Goal: Task Accomplishment & Management: Use online tool/utility

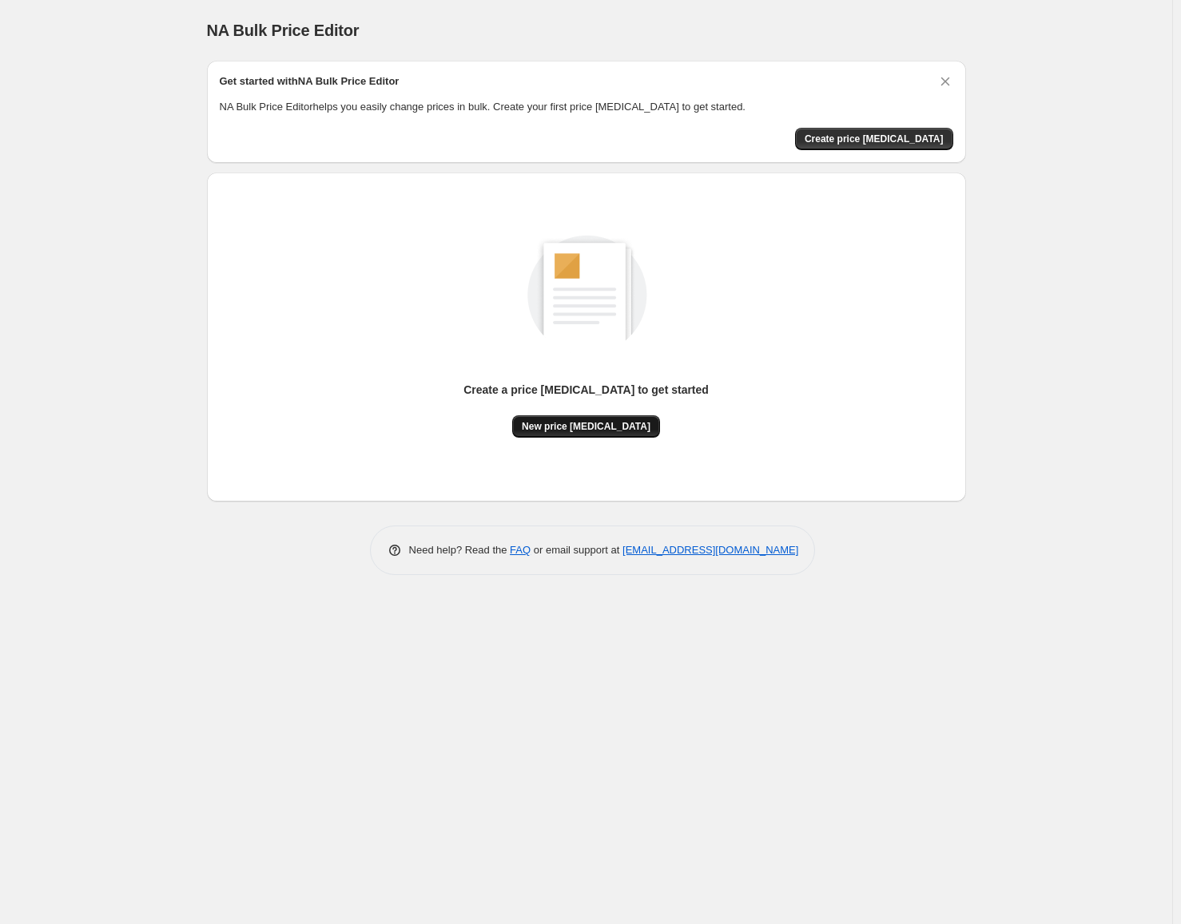
click at [562, 431] on span "New price [MEDICAL_DATA]" at bounding box center [586, 426] width 129 height 13
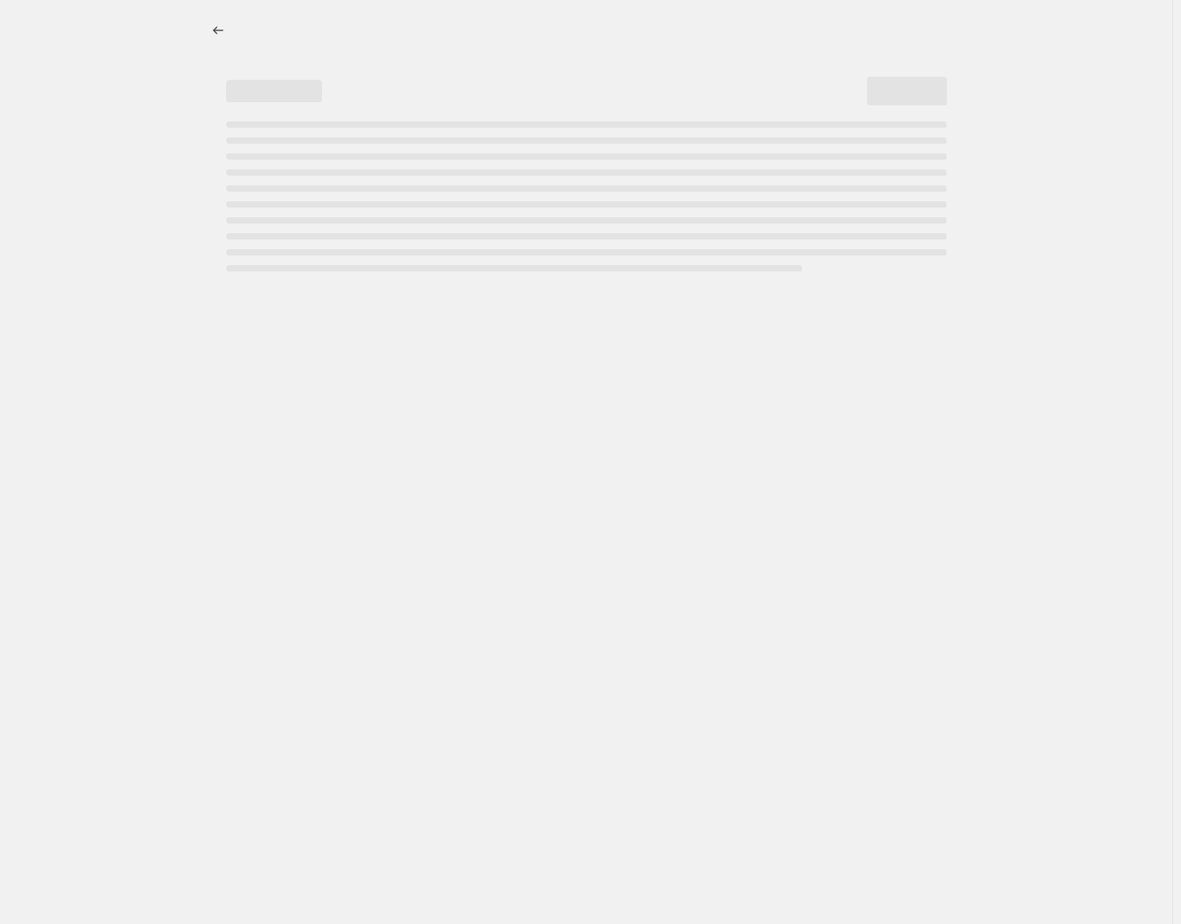
select select "percentage"
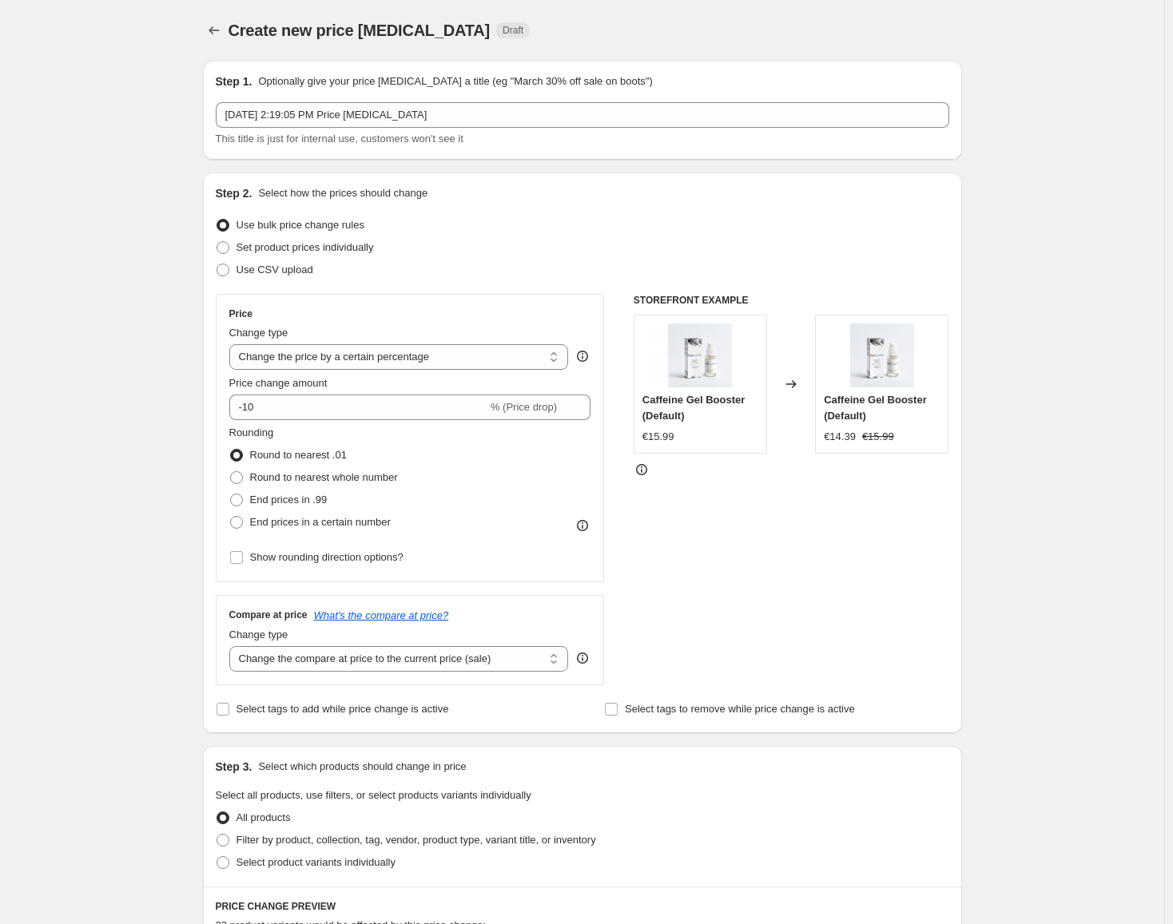
click at [74, 413] on div "Create new price [MEDICAL_DATA]. This page is ready Create new price [MEDICAL_D…" at bounding box center [582, 801] width 1164 height 1602
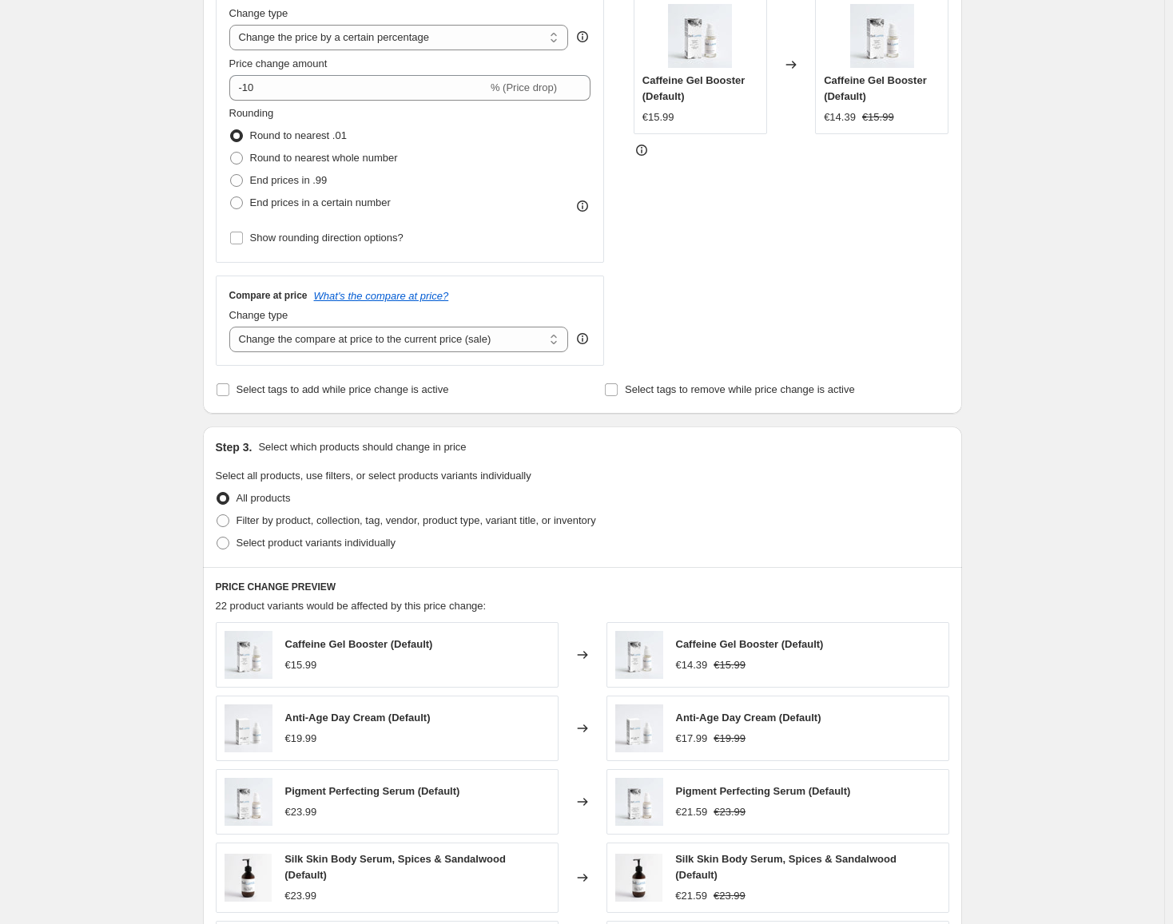
scroll to position [639, 0]
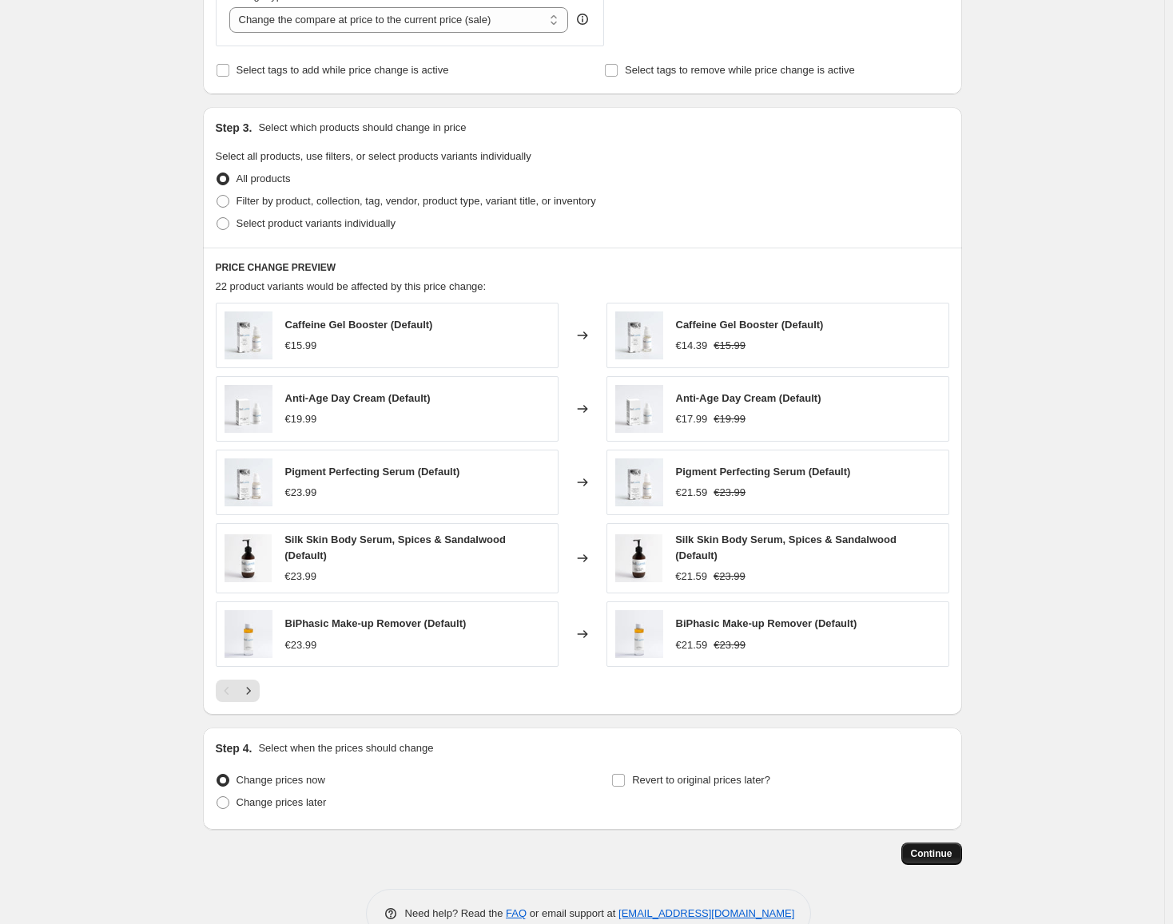
click at [923, 849] on span "Continue" at bounding box center [932, 854] width 42 height 13
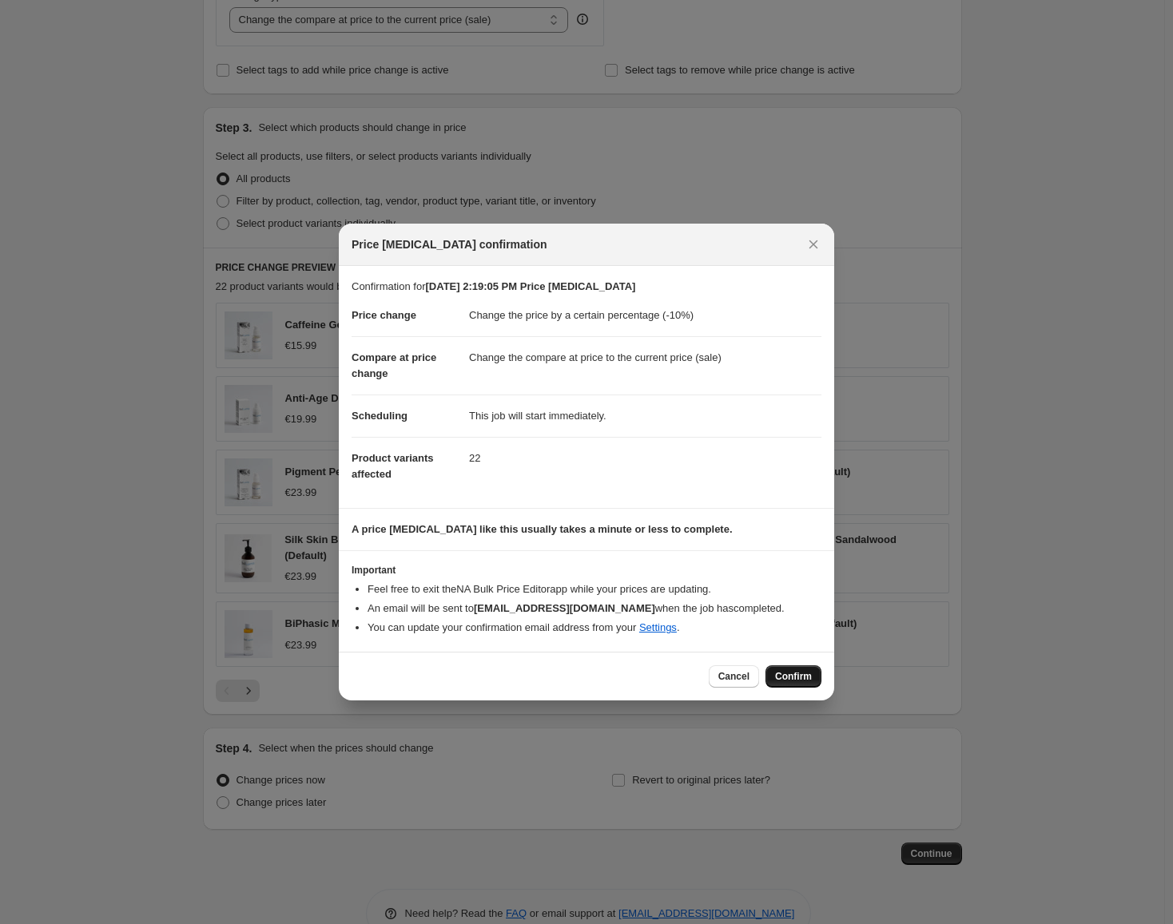
click at [801, 679] on span "Confirm" at bounding box center [793, 676] width 37 height 13
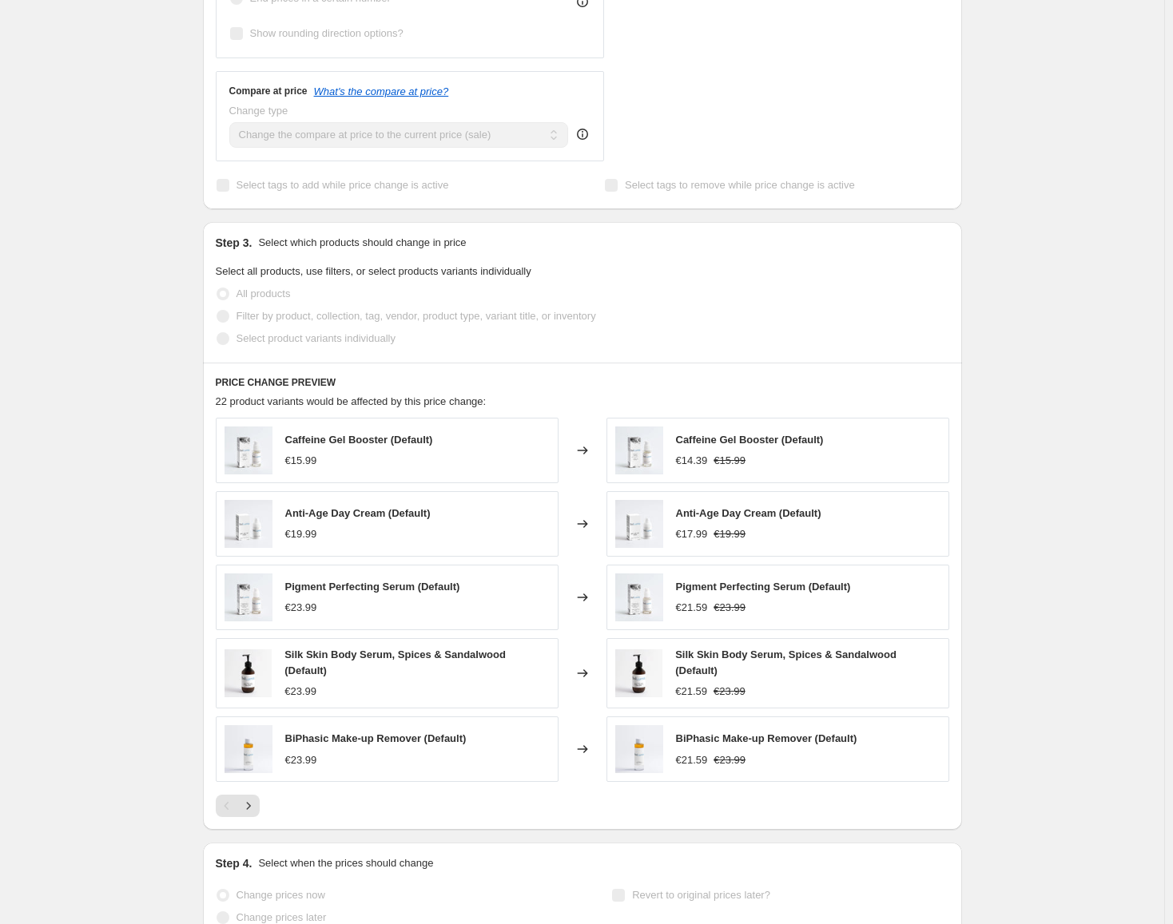
select select "percentage"
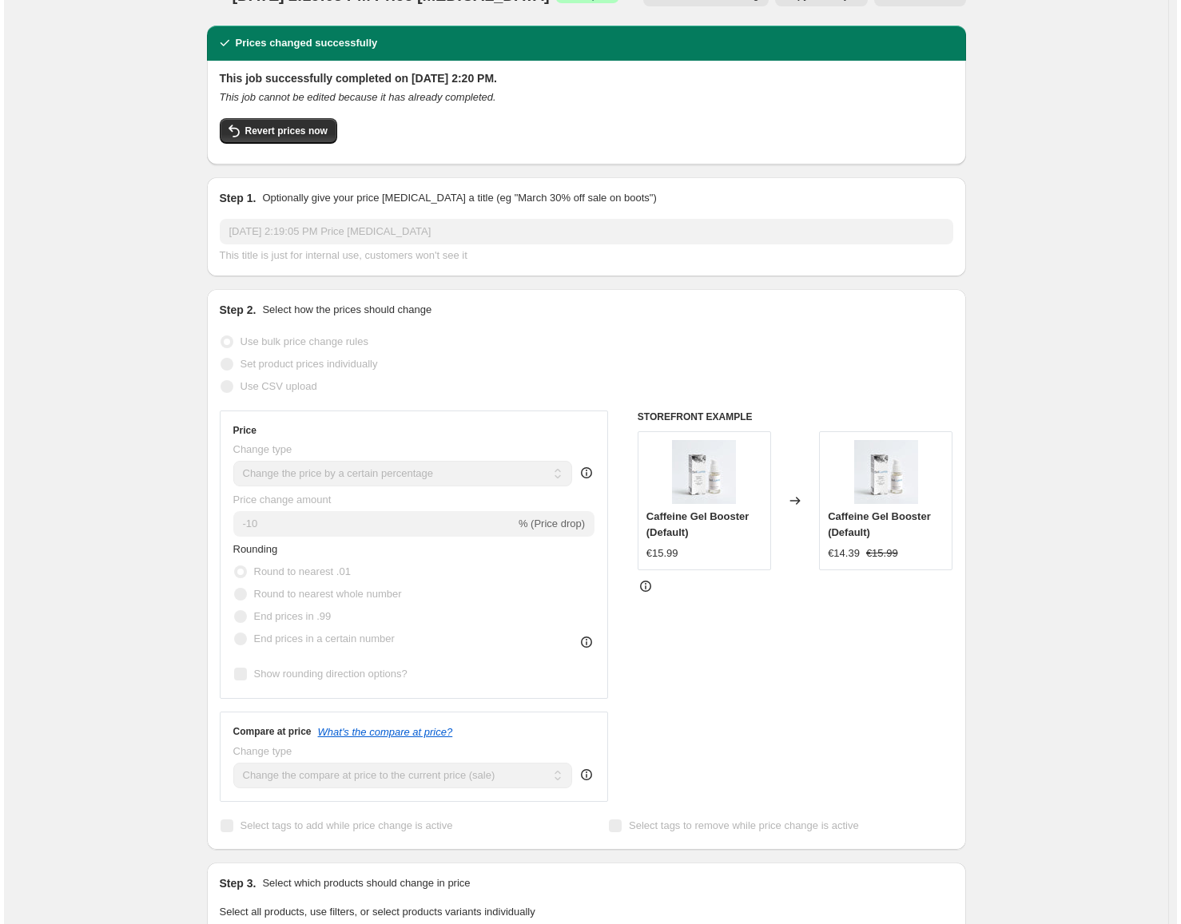
scroll to position [0, 0]
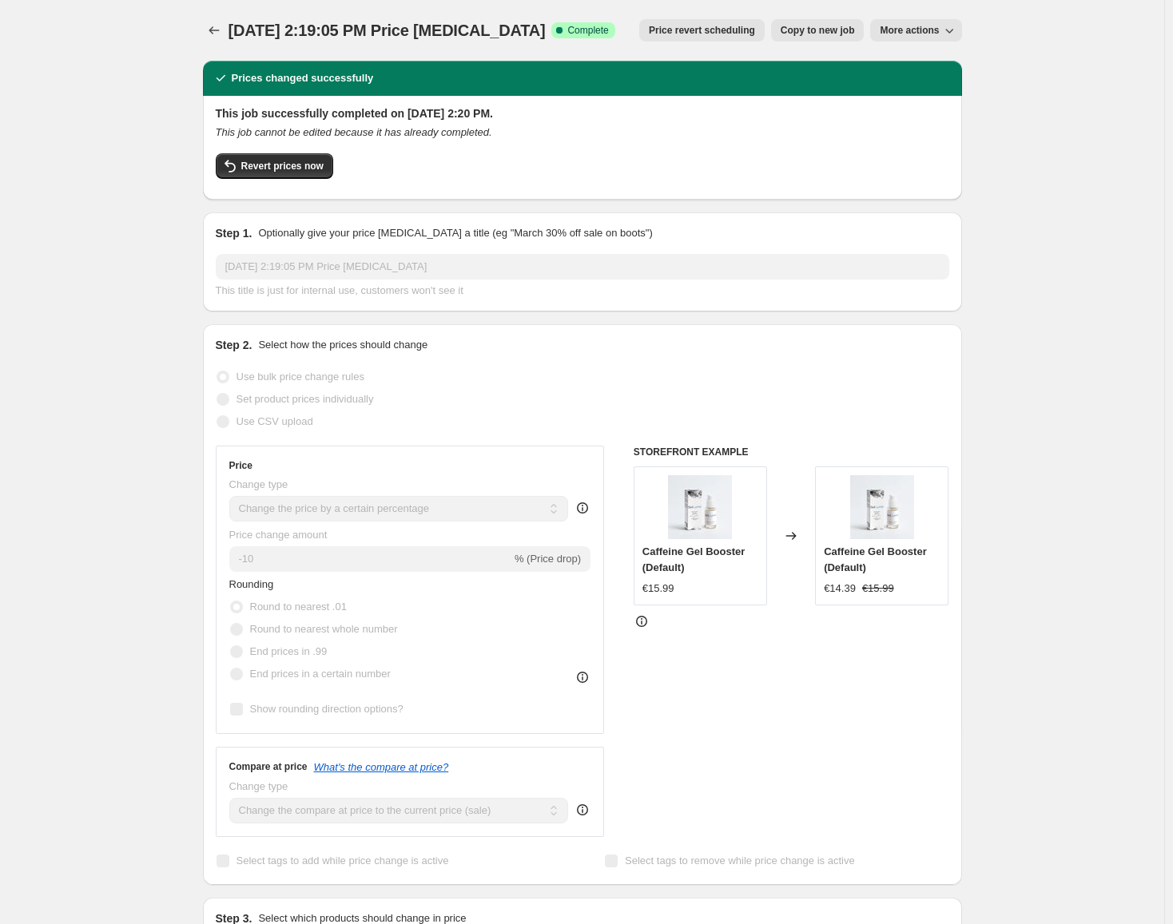
click at [909, 32] on span "More actions" at bounding box center [909, 30] width 59 height 13
click at [1024, 180] on div "[DATE] 2:19:05 PM Price [MEDICAL_DATA]. This page is ready [DATE] 2:19:05 PM Pr…" at bounding box center [582, 859] width 1164 height 1719
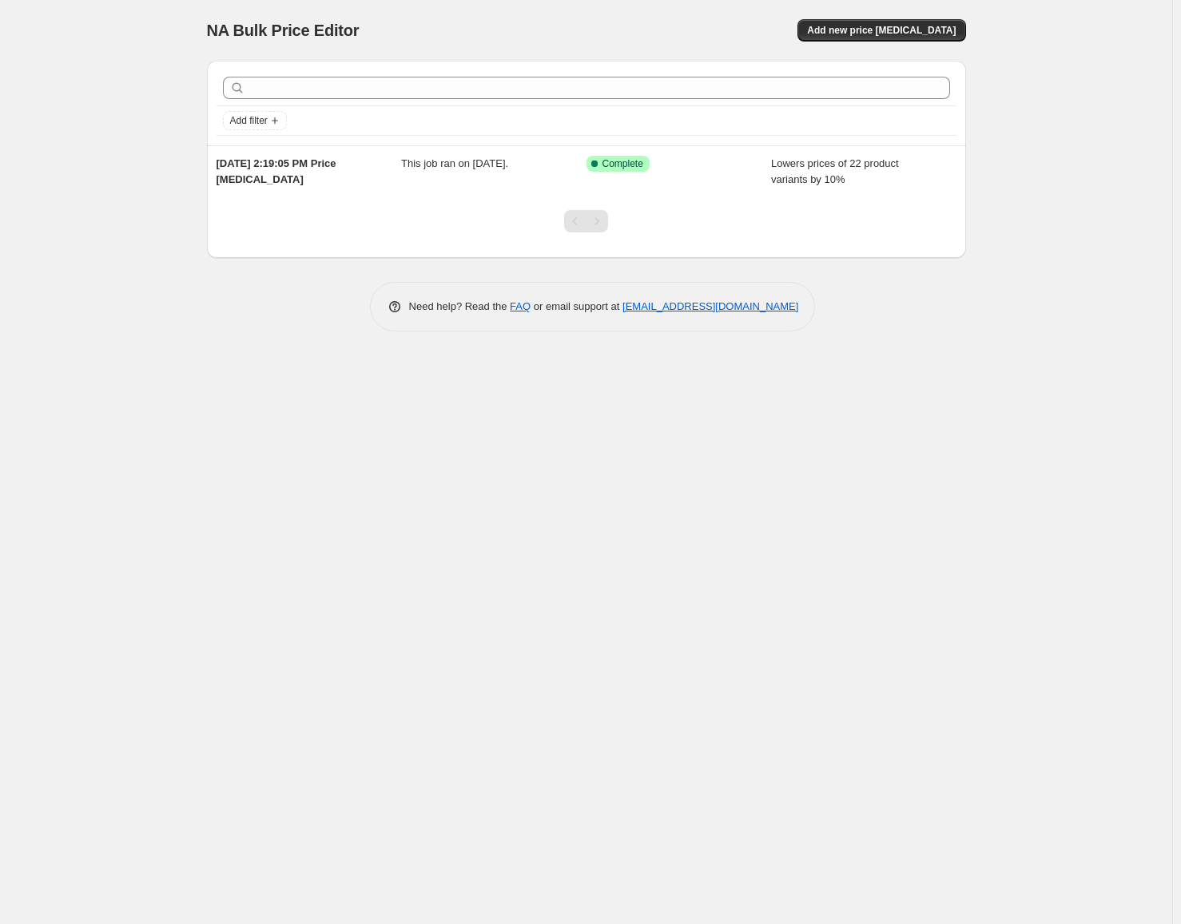
drag, startPoint x: 894, startPoint y: 467, endPoint x: 769, endPoint y: 458, distance: 125.8
click at [765, 474] on div "NA Bulk Price Editor. This page is ready NA Bulk Price Editor Add new price [ME…" at bounding box center [586, 462] width 1172 height 924
